Goal: Download file/media

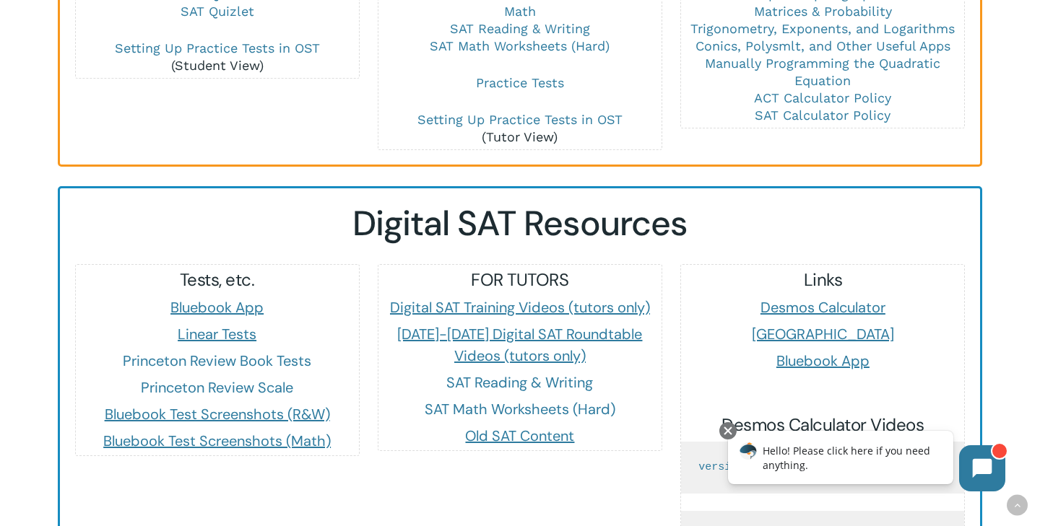
scroll to position [1153, 0]
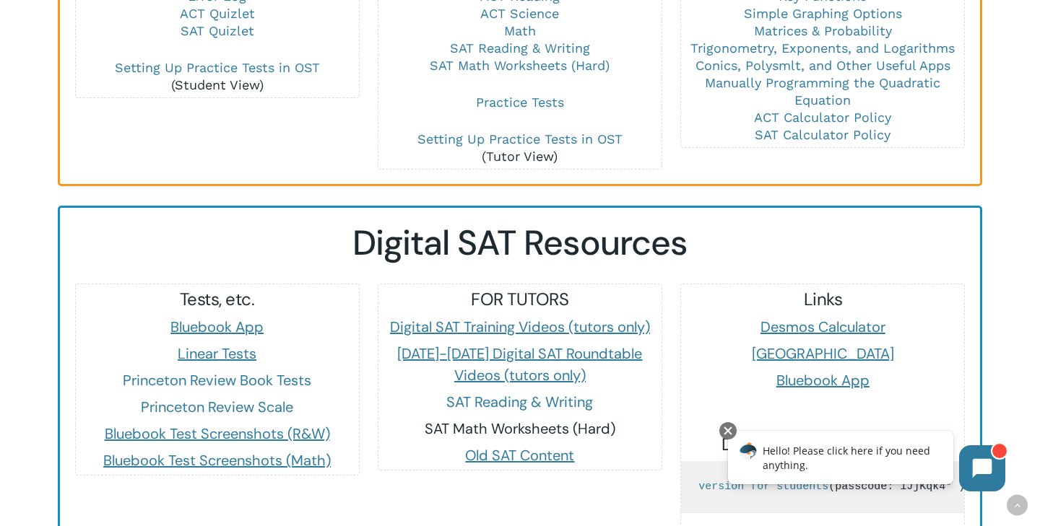
click at [495, 419] on link "SAT Math Worksheets (Hard)" at bounding box center [520, 428] width 191 height 19
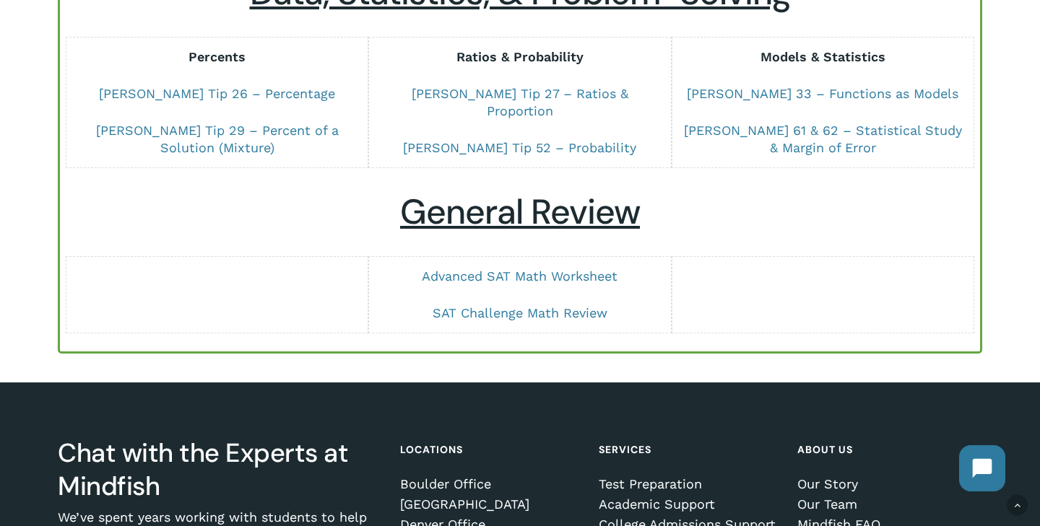
scroll to position [1158, 0]
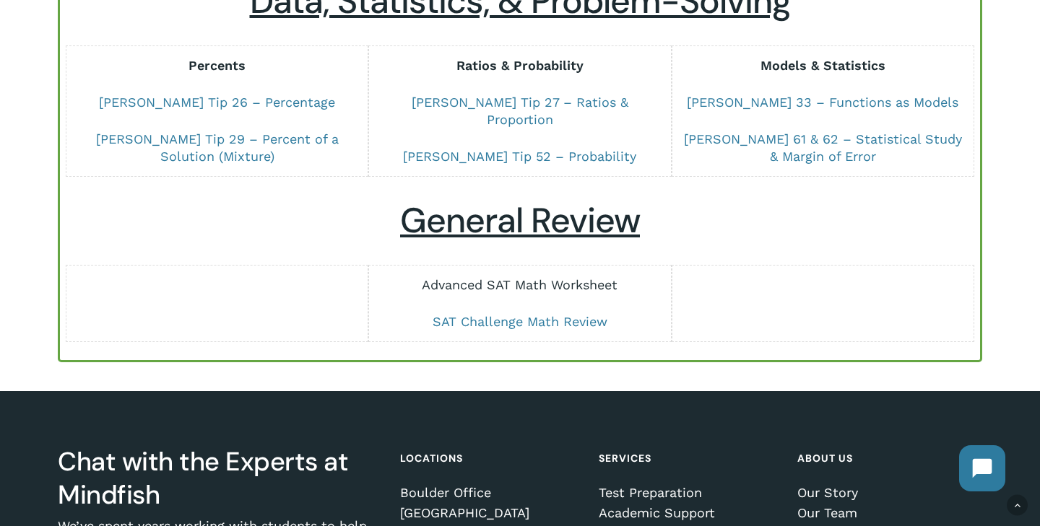
click at [530, 277] on link "Advanced SAT Math Worksheet" at bounding box center [520, 284] width 196 height 15
